Goal: Task Accomplishment & Management: Manage account settings

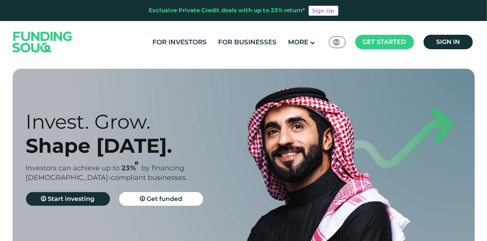
click at [442, 49] on ul "For Investors For Businesses More About Us How It Works" at bounding box center [312, 42] width 330 height 16
click at [445, 43] on span "Sign in" at bounding box center [448, 41] width 24 height 7
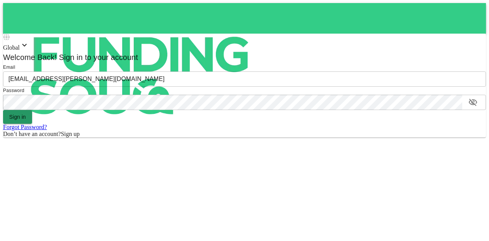
click at [32, 124] on button "Sign in" at bounding box center [17, 117] width 29 height 14
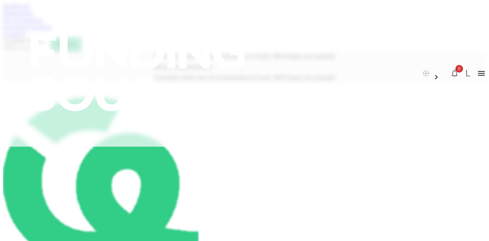
click at [98, 17] on div "Marketplace" at bounding box center [244, 13] width 483 height 7
click at [127, 45] on div "Dashboard Marketplace My Investments Investment Settings Transfers Available Fu…" at bounding box center [244, 27] width 483 height 48
click at [129, 24] on div "My Investments" at bounding box center [244, 20] width 483 height 7
click at [43, 23] on link "My Investments" at bounding box center [23, 20] width 40 height 6
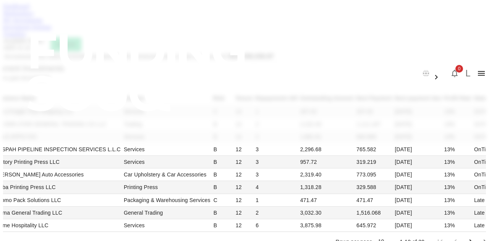
click at [52, 30] on link "Investment Settings" at bounding box center [27, 27] width 49 height 6
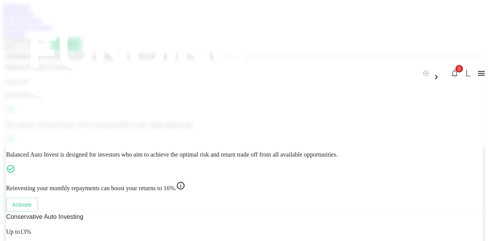
click at [29, 10] on link "Dashboard" at bounding box center [16, 6] width 26 height 6
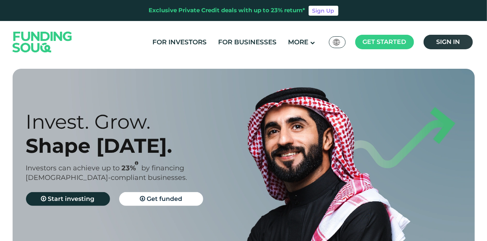
click at [445, 38] on span "Sign in" at bounding box center [448, 41] width 24 height 7
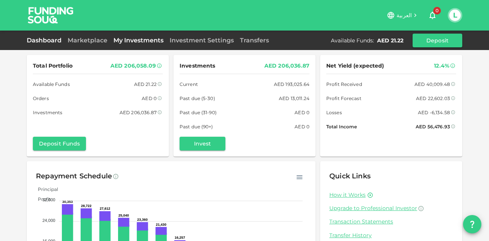
click at [110, 41] on link "My Investments" at bounding box center [138, 40] width 56 height 7
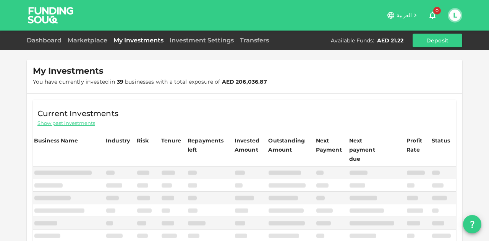
click at [149, 42] on link "My Investments" at bounding box center [138, 40] width 56 height 7
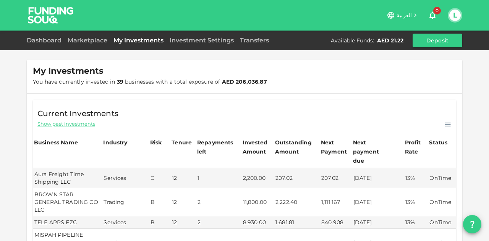
click at [153, 39] on link "My Investments" at bounding box center [138, 40] width 56 height 7
